Goal: Task Accomplishment & Management: Manage account settings

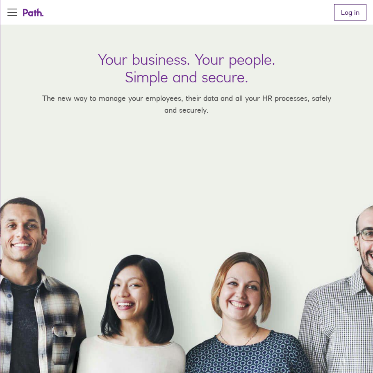
drag, startPoint x: 348, startPoint y: 21, endPoint x: 347, endPoint y: 16, distance: 4.7
click at [348, 20] on nav "Product About us FAQs Contact us Log in" at bounding box center [347, 12] width 39 height 25
click at [347, 14] on link "Log in" at bounding box center [350, 12] width 32 height 16
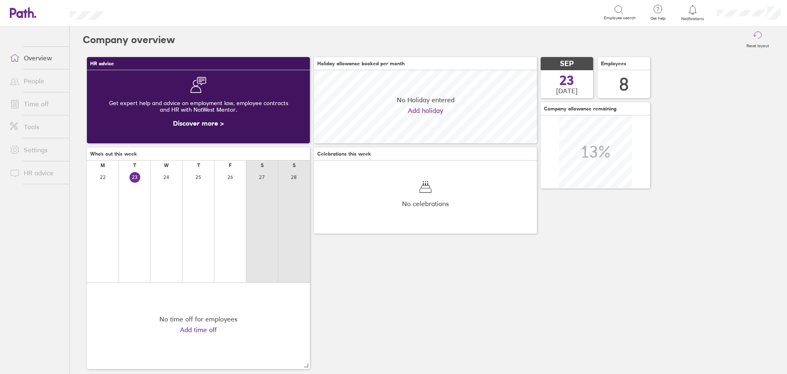
scroll to position [73, 223]
click at [34, 101] on link "Time off" at bounding box center [36, 104] width 66 height 16
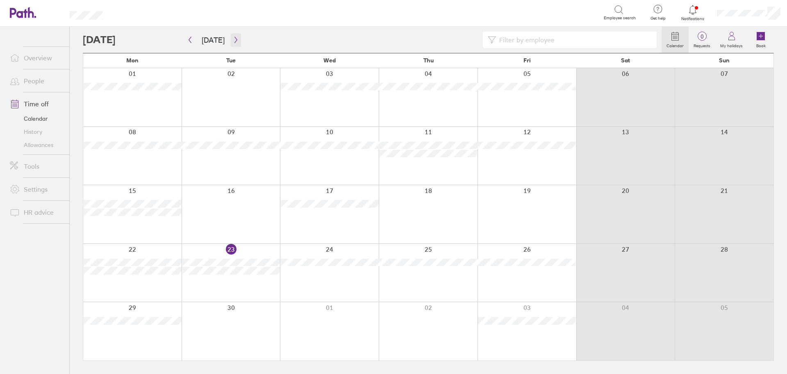
click at [235, 41] on icon "button" at bounding box center [236, 39] width 6 height 7
click at [231, 36] on button "button" at bounding box center [236, 40] width 10 height 14
click at [239, 41] on div at bounding box center [372, 40] width 579 height 16
click at [233, 43] on button "button" at bounding box center [236, 40] width 10 height 14
click at [39, 145] on link "Allowances" at bounding box center [36, 144] width 66 height 13
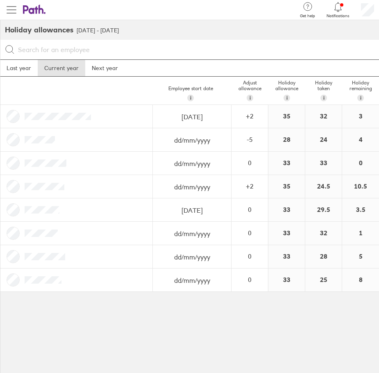
click at [8, 5] on span "button" at bounding box center [12, 10] width 10 height 10
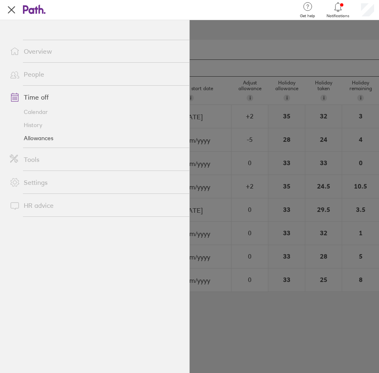
click at [40, 137] on link "Allowances" at bounding box center [96, 138] width 186 height 13
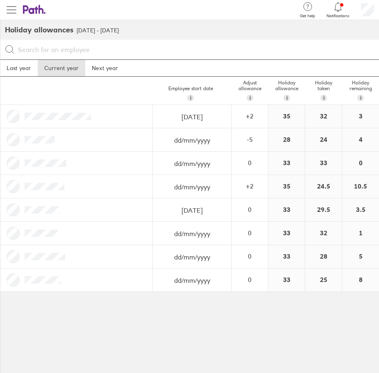
click at [14, 11] on span "button" at bounding box center [12, 10] width 10 height 10
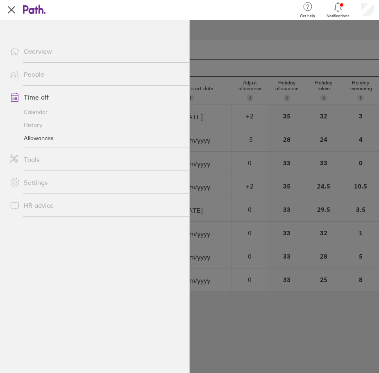
click at [29, 109] on link "Calendar" at bounding box center [96, 111] width 186 height 13
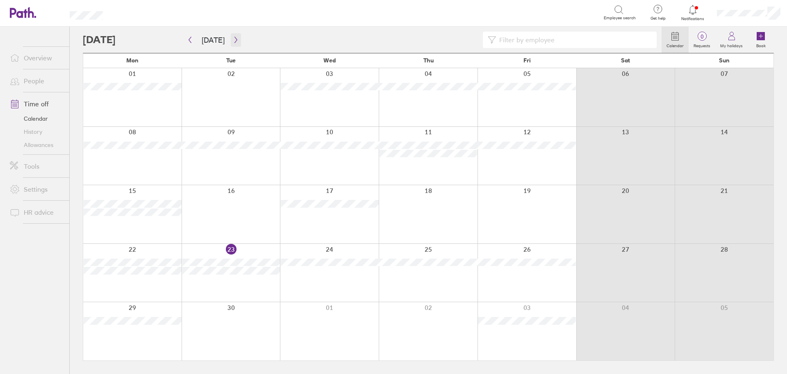
click at [233, 41] on icon "button" at bounding box center [236, 39] width 6 height 7
click at [234, 42] on icon "button" at bounding box center [236, 39] width 6 height 7
click at [223, 265] on div at bounding box center [231, 273] width 99 height 58
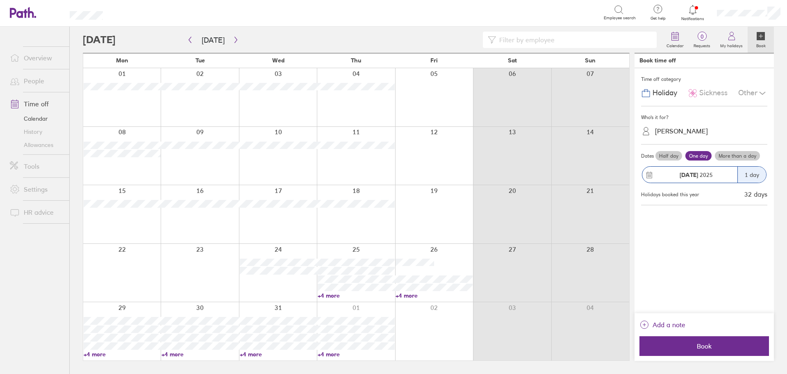
click at [667, 151] on label "Half day" at bounding box center [669, 156] width 27 height 10
click at [0, 0] on input "Half day" at bounding box center [0, 0] width 0 height 0
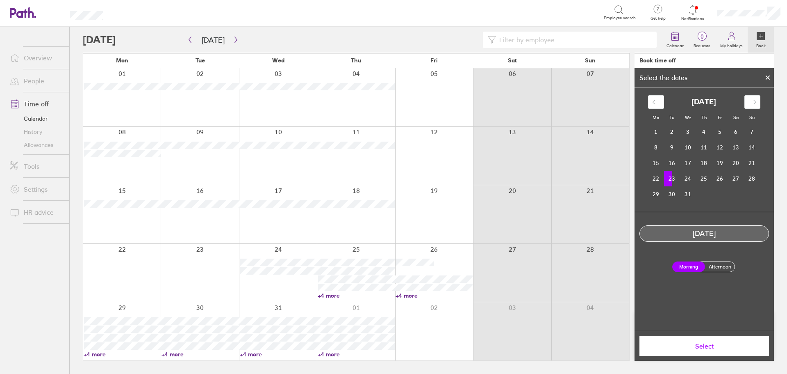
click at [693, 348] on span "Select" at bounding box center [704, 345] width 118 height 7
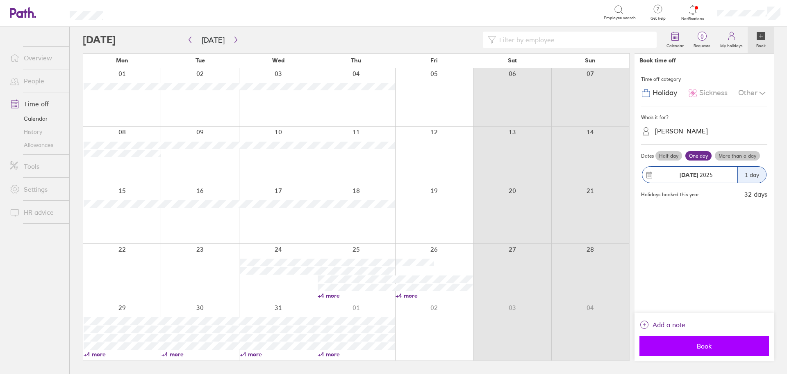
click at [700, 344] on span "Book" at bounding box center [704, 345] width 118 height 7
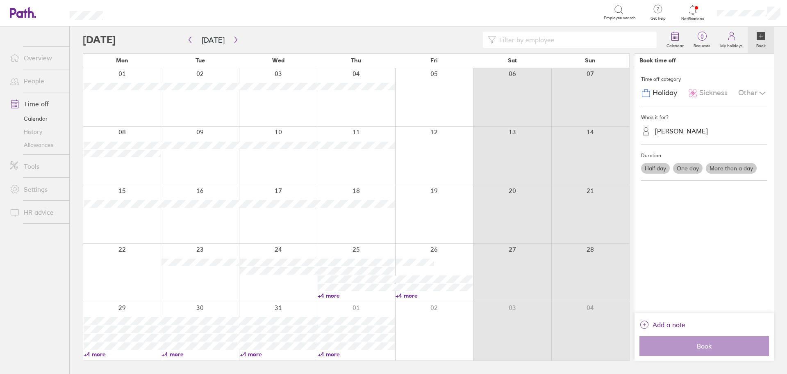
click at [192, 267] on div at bounding box center [200, 273] width 78 height 58
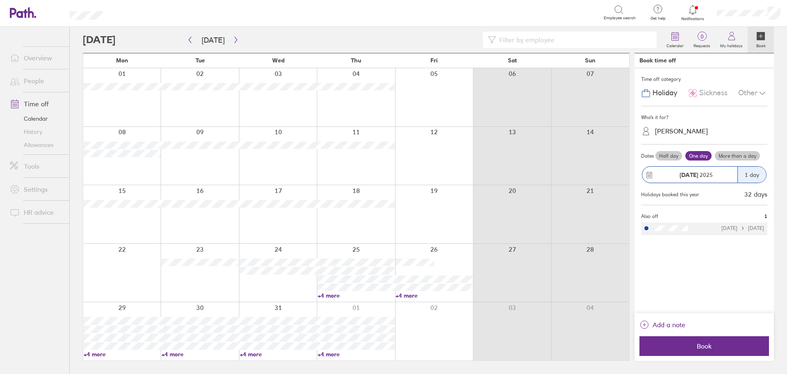
click at [672, 155] on label "Half day" at bounding box center [669, 156] width 27 height 10
click at [0, 0] on input "Half day" at bounding box center [0, 0] width 0 height 0
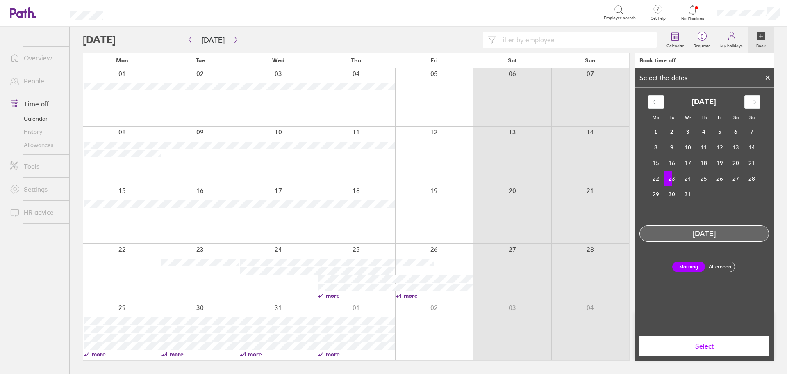
click at [666, 179] on td "23" at bounding box center [672, 179] width 16 height 16
click at [724, 269] on label "Afternoon" at bounding box center [720, 267] width 33 height 10
click at [0, 0] on input "Afternoon" at bounding box center [0, 0] width 0 height 0
click at [693, 267] on label "Morning" at bounding box center [689, 267] width 33 height 10
click at [0, 0] on input "Morning" at bounding box center [0, 0] width 0 height 0
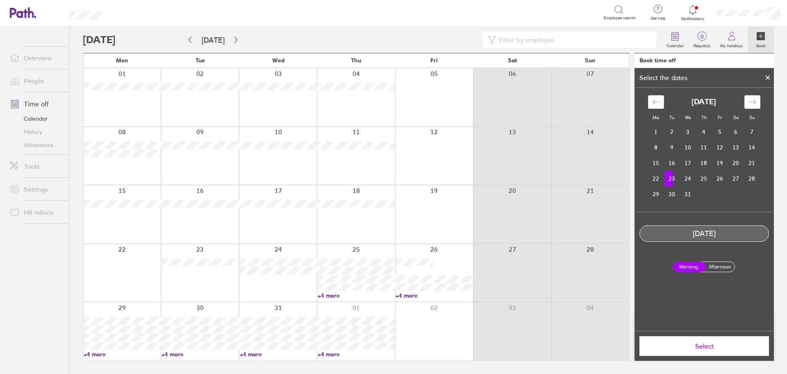
click at [718, 344] on span "Select" at bounding box center [704, 345] width 118 height 7
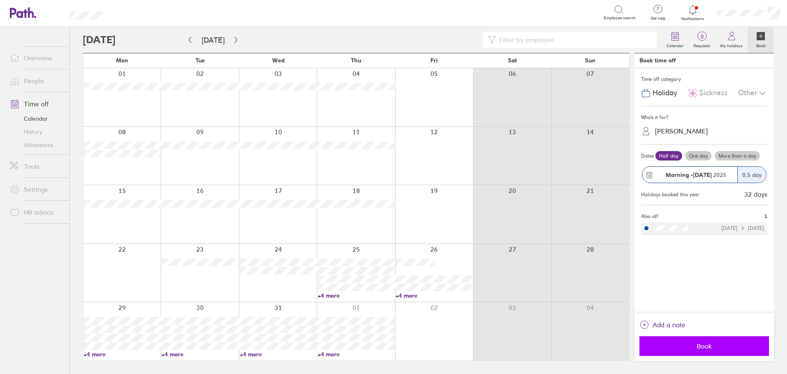
click at [692, 346] on span "Book" at bounding box center [704, 345] width 118 height 7
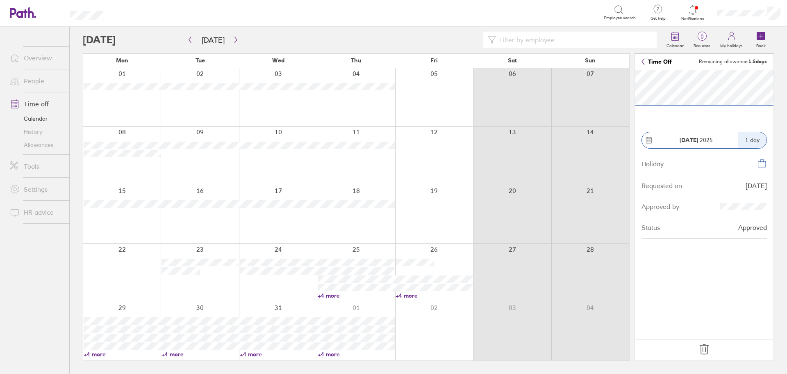
click at [701, 344] on icon at bounding box center [704, 348] width 13 height 13
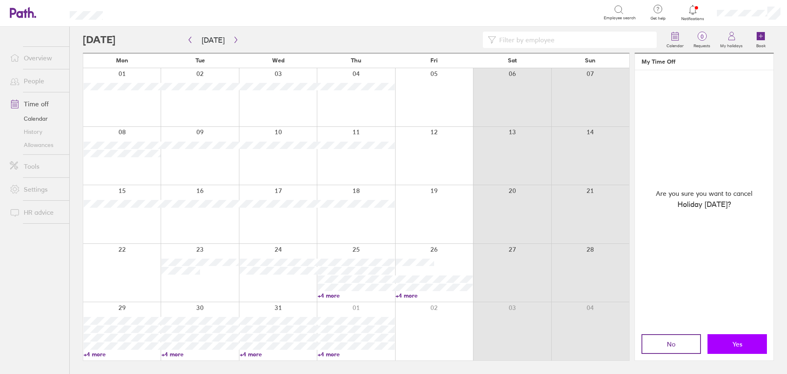
click at [725, 338] on button "Yes" at bounding box center [737, 344] width 59 height 20
